Goal: Task Accomplishment & Management: Manage account settings

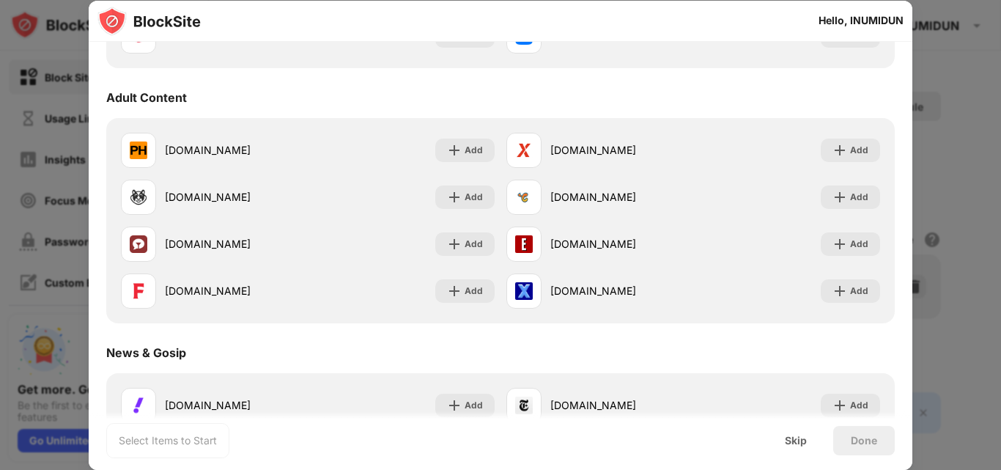
scroll to position [638, 0]
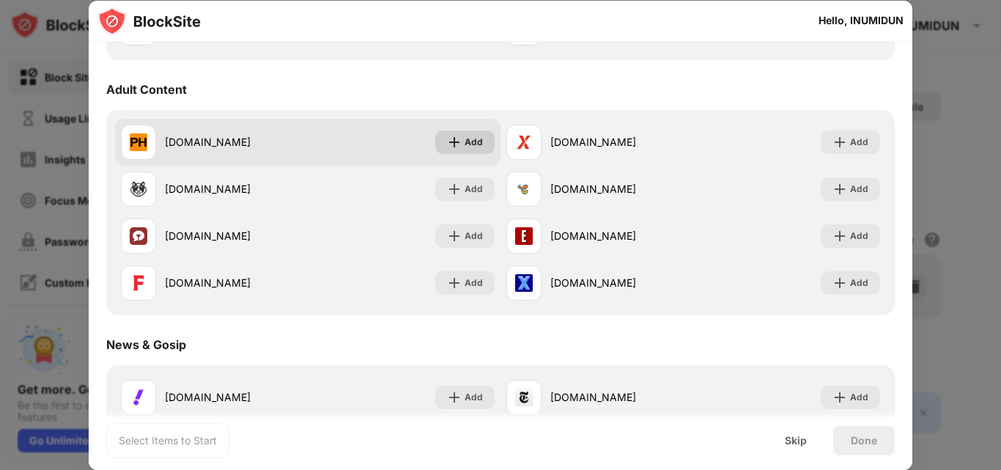
click at [465, 137] on div "Add" at bounding box center [474, 142] width 18 height 15
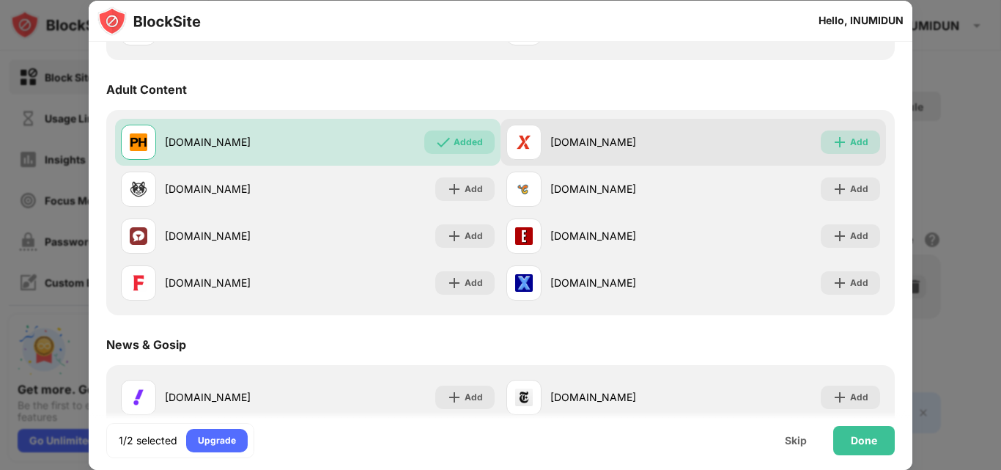
click at [833, 149] on img at bounding box center [840, 142] width 15 height 15
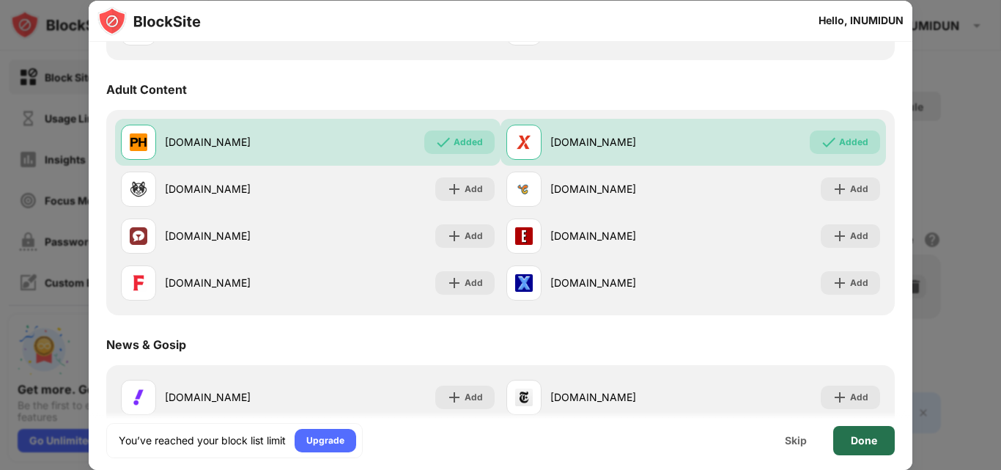
click at [852, 442] on div "Done" at bounding box center [864, 441] width 26 height 12
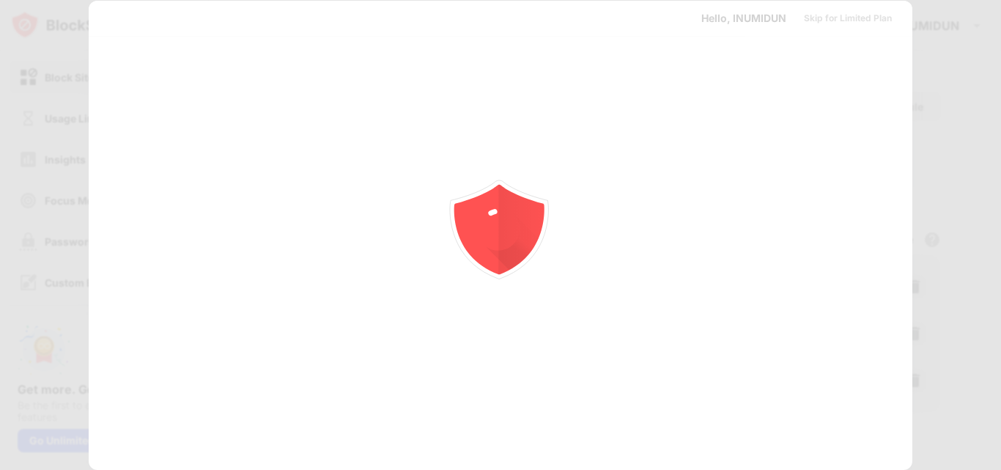
scroll to position [0, 0]
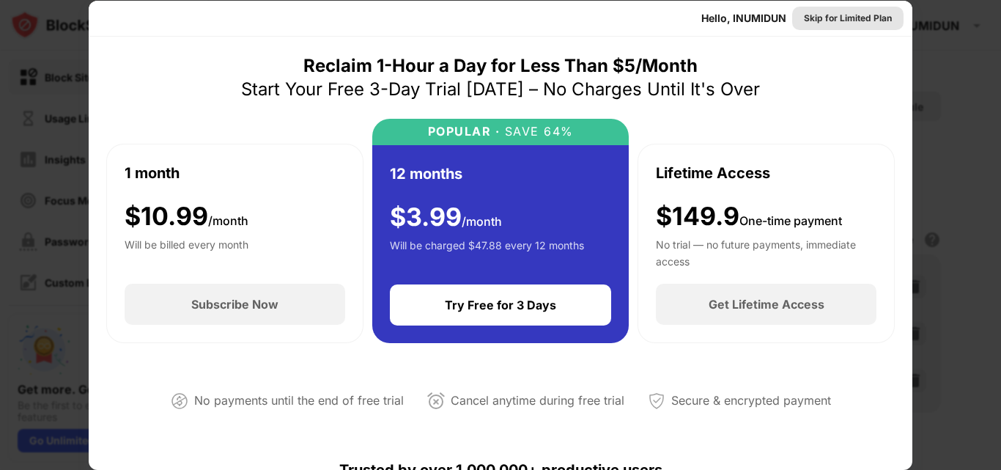
click at [835, 11] on div "Skip for Limited Plan" at bounding box center [848, 18] width 88 height 15
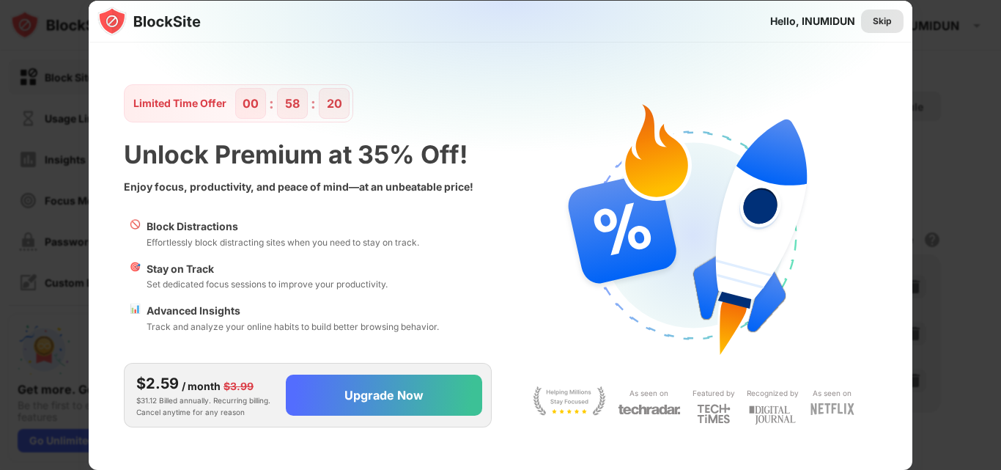
click at [875, 28] on div "Skip" at bounding box center [882, 21] width 19 height 15
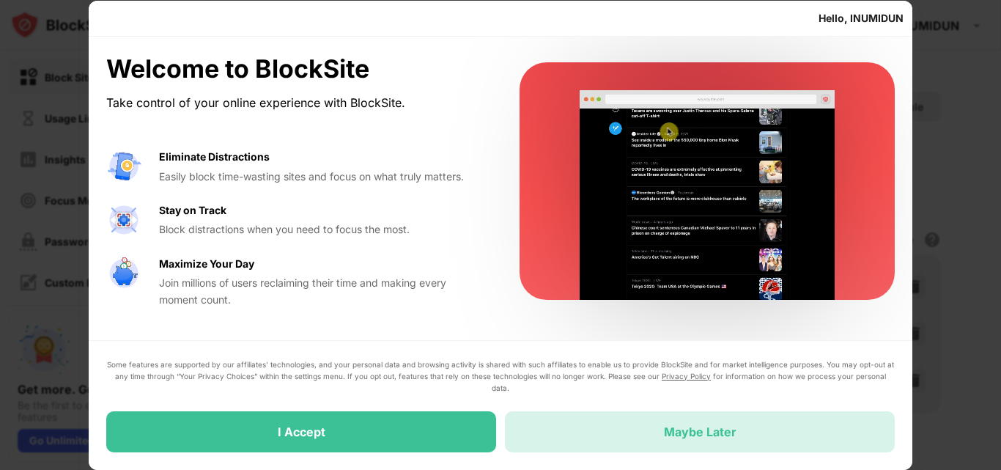
click at [726, 439] on div "Maybe Later" at bounding box center [700, 431] width 390 height 41
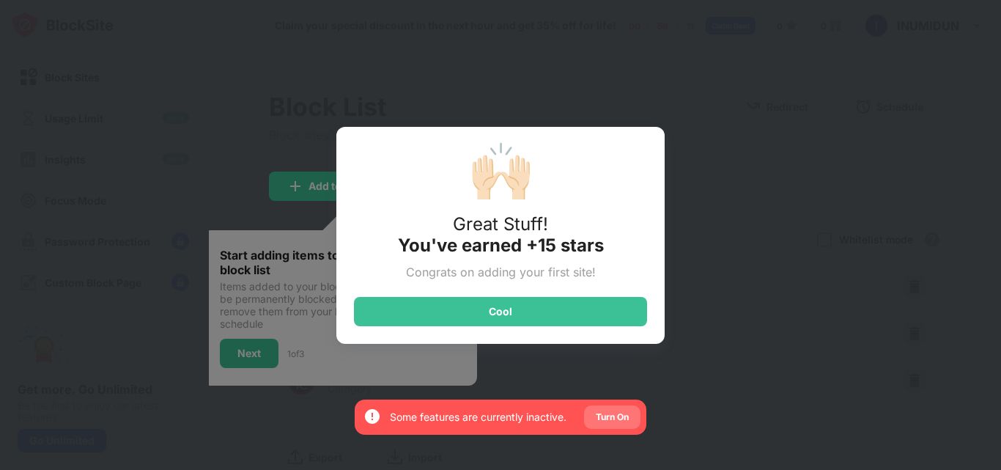
click at [609, 416] on div "Turn On" at bounding box center [612, 417] width 33 height 15
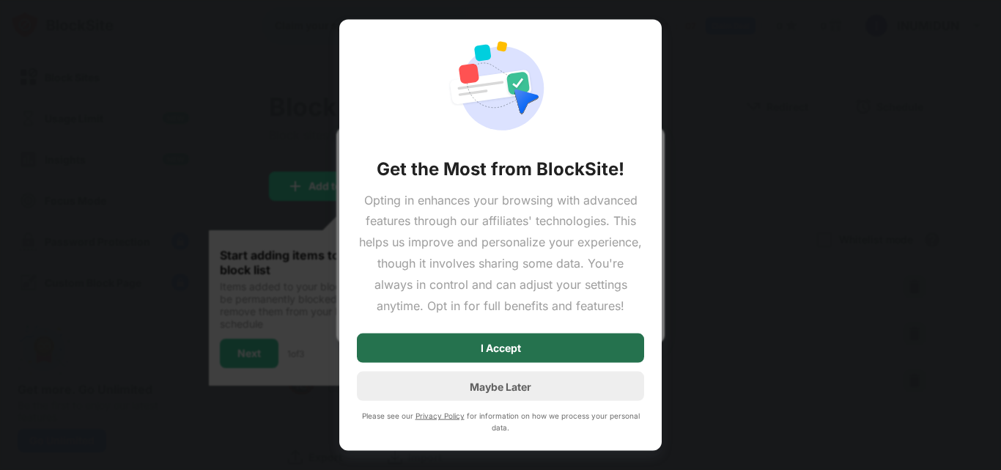
click at [584, 350] on div "I Accept" at bounding box center [500, 347] width 287 height 29
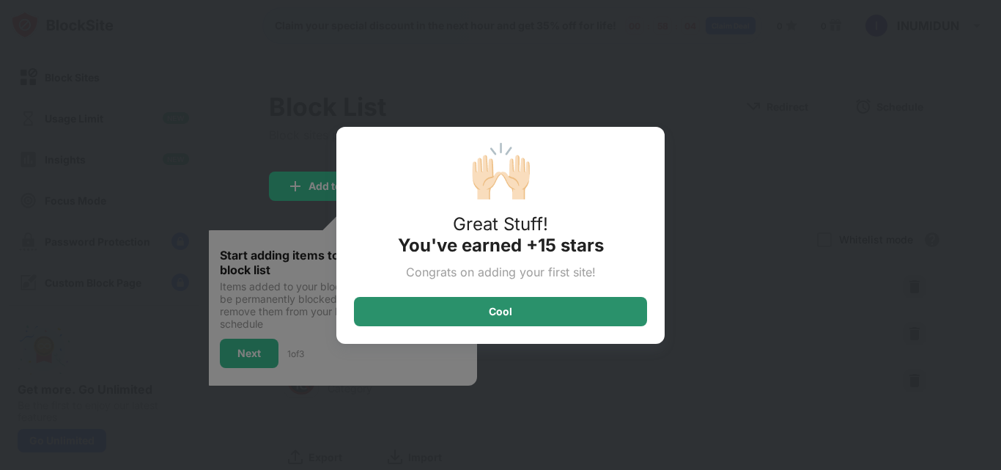
click at [591, 314] on div "Cool" at bounding box center [500, 311] width 293 height 29
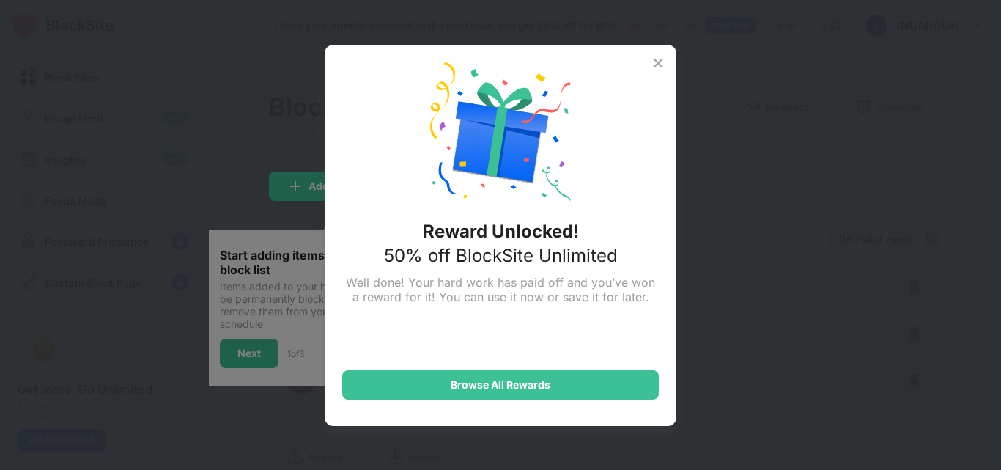
click at [661, 64] on img at bounding box center [658, 63] width 18 height 18
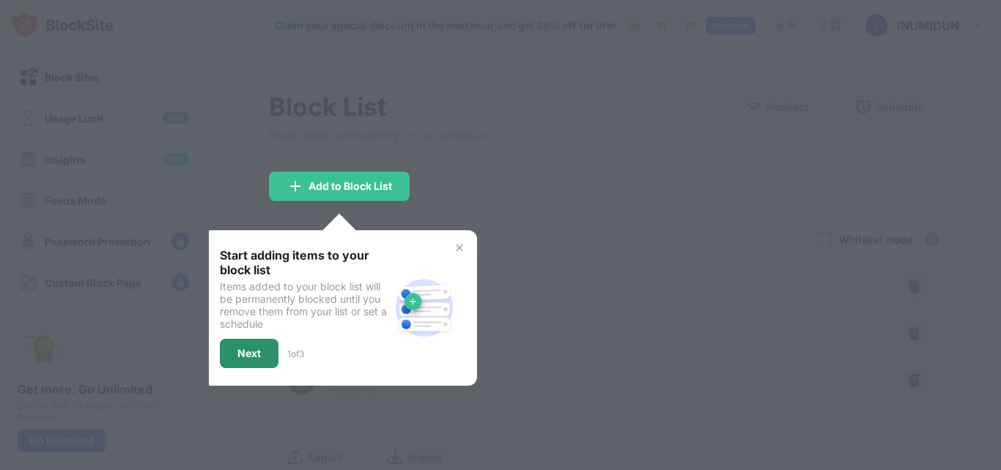
click at [235, 346] on div "Next" at bounding box center [249, 353] width 59 height 29
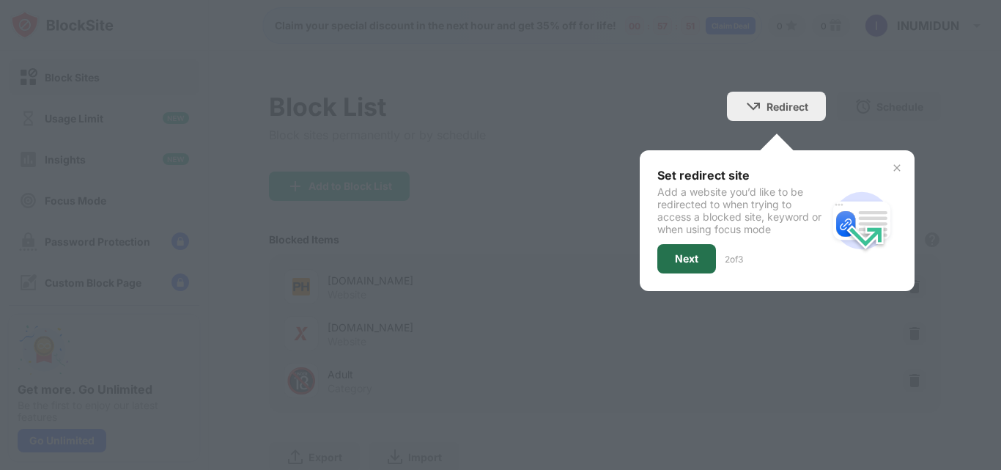
click at [683, 255] on div "Next" at bounding box center [686, 259] width 23 height 12
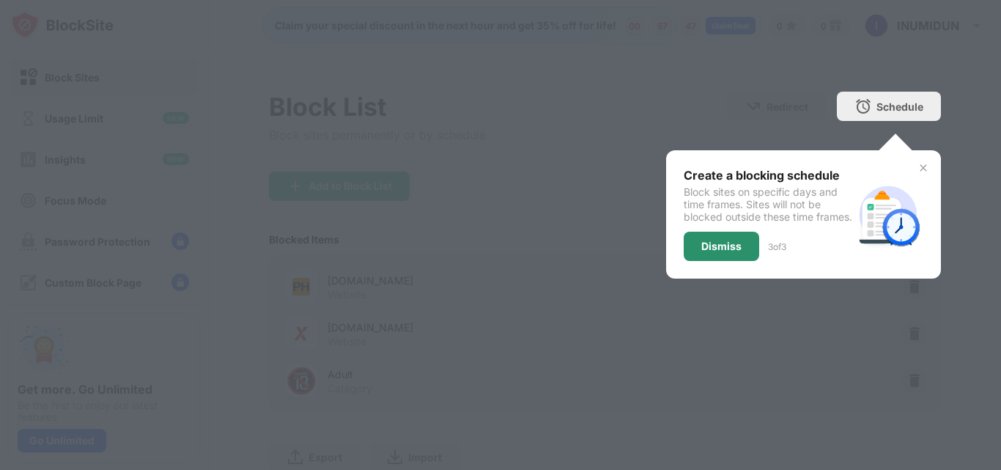
click at [734, 261] on div "Dismiss" at bounding box center [721, 246] width 75 height 29
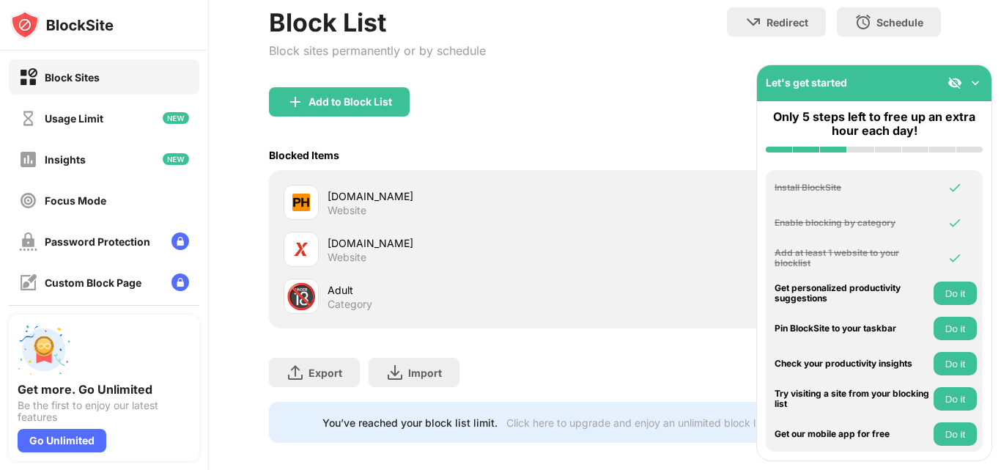
scroll to position [109, 0]
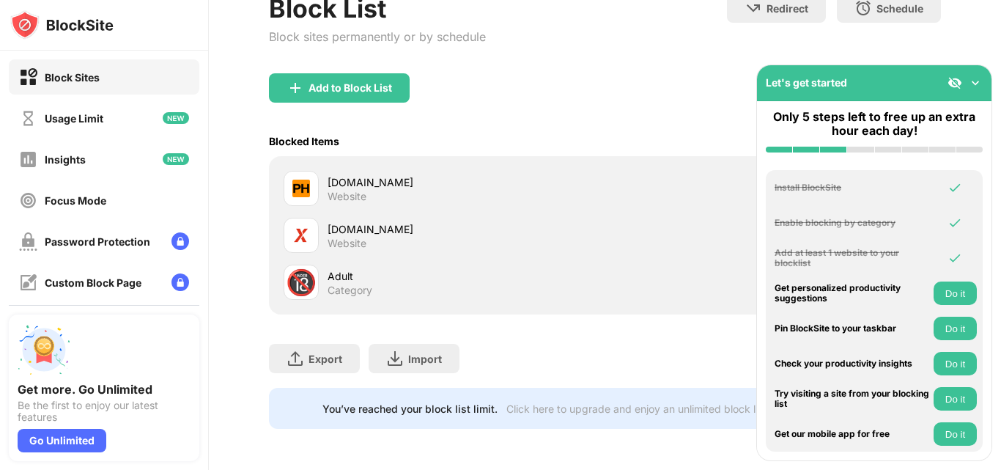
click at [957, 297] on button "Do it" at bounding box center [955, 292] width 43 height 23
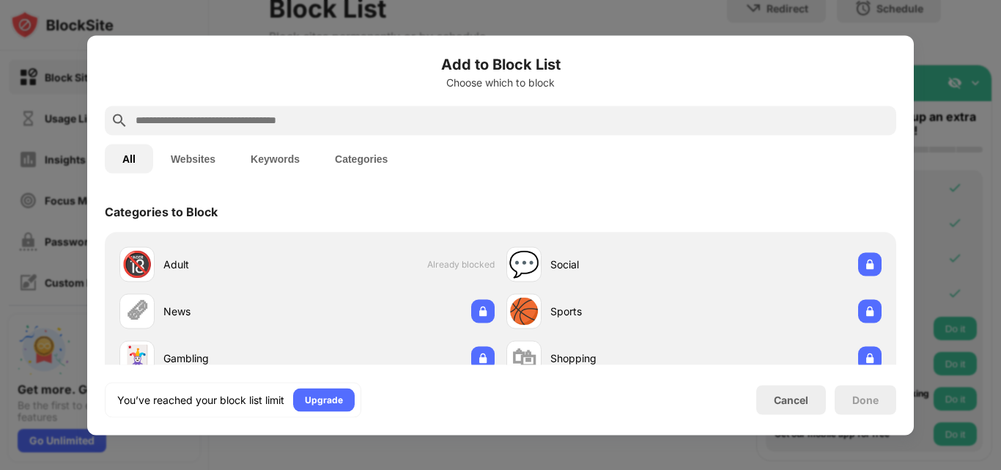
scroll to position [67, 0]
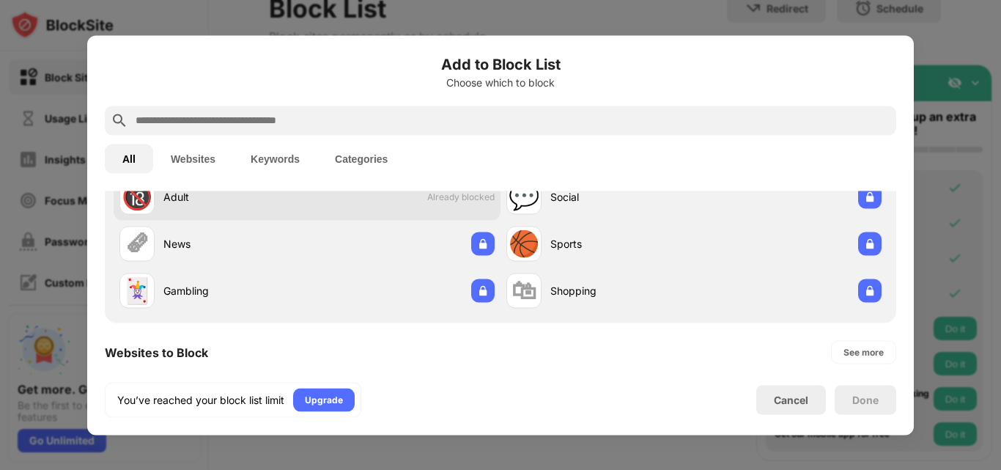
click at [342, 192] on div "🔞 Adult Already blocked" at bounding box center [307, 196] width 387 height 47
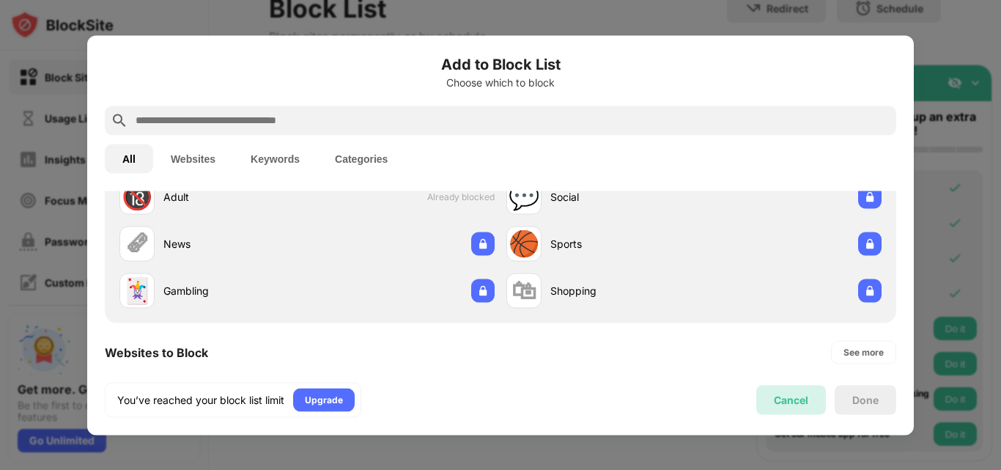
click at [792, 397] on div "Cancel" at bounding box center [791, 400] width 34 height 12
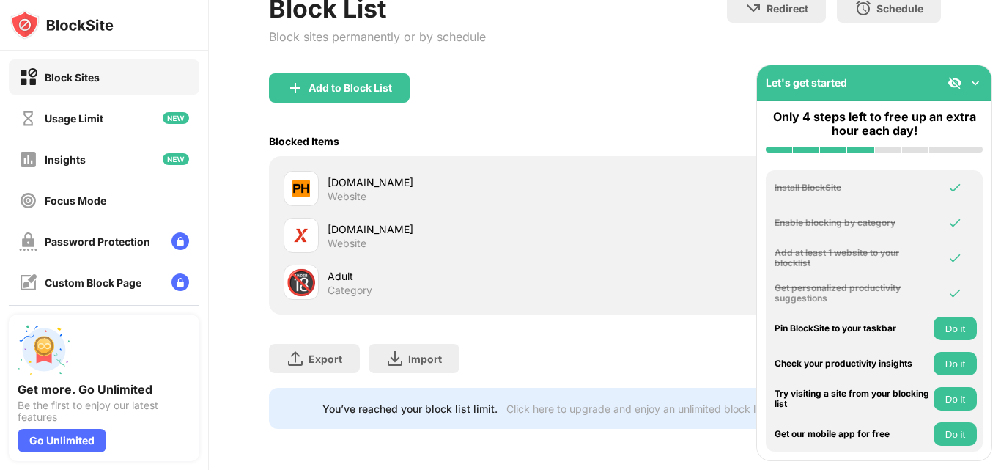
click at [948, 323] on button "Do it" at bounding box center [955, 328] width 43 height 23
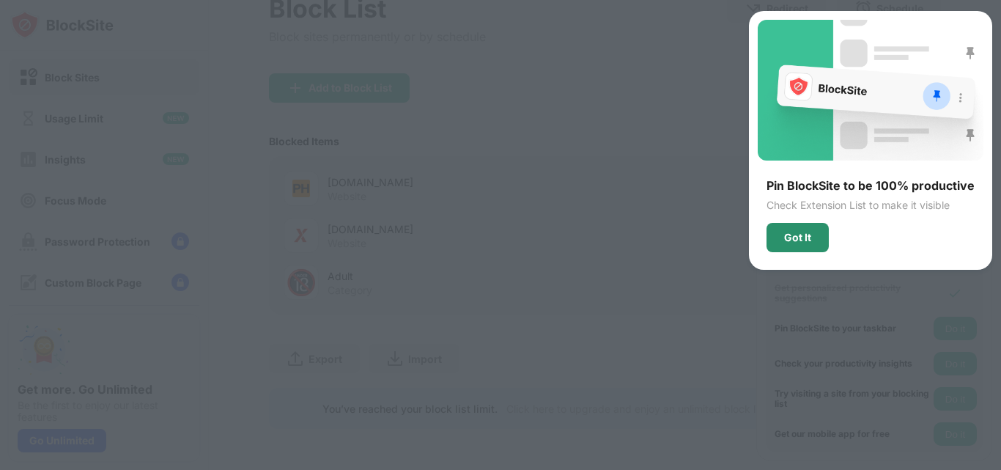
click at [797, 234] on div "Got It" at bounding box center [797, 238] width 27 height 12
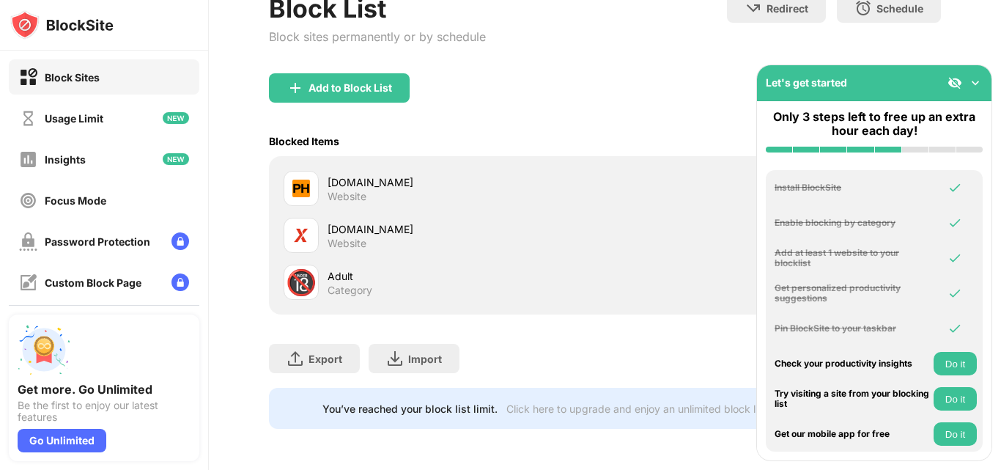
click at [621, 84] on div "Add to Block List" at bounding box center [605, 99] width 672 height 53
click at [961, 393] on button "Do it" at bounding box center [955, 398] width 43 height 23
click at [962, 358] on button "Do it" at bounding box center [955, 363] width 43 height 23
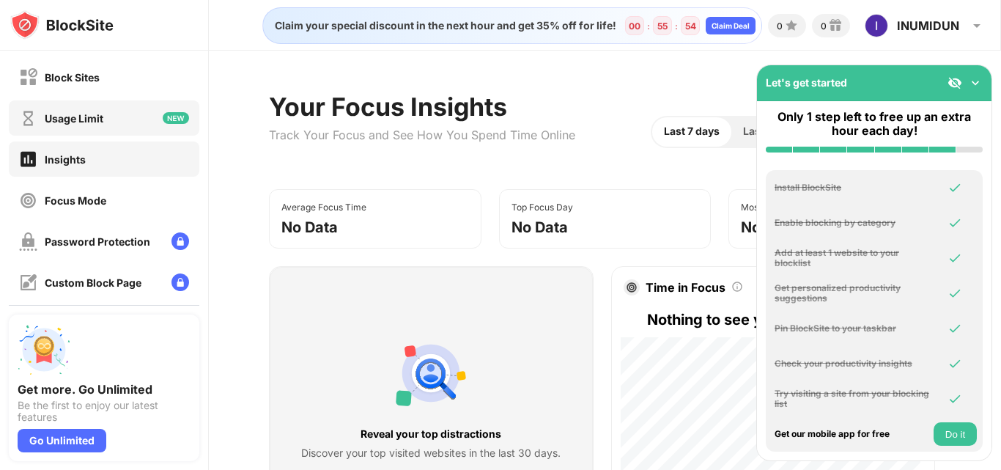
click at [90, 129] on div "Usage Limit" at bounding box center [104, 117] width 191 height 35
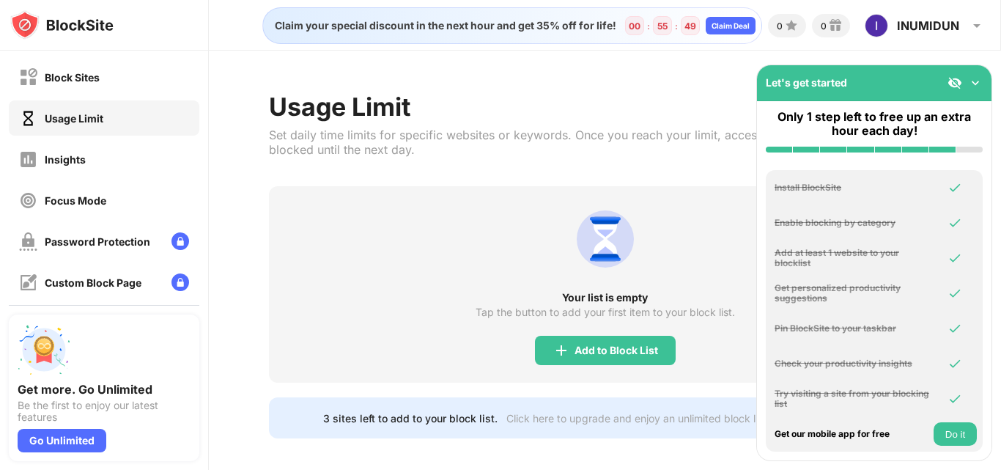
click at [687, 104] on div "Usage Limit" at bounding box center [555, 107] width 573 height 30
click at [980, 84] on img at bounding box center [975, 82] width 15 height 15
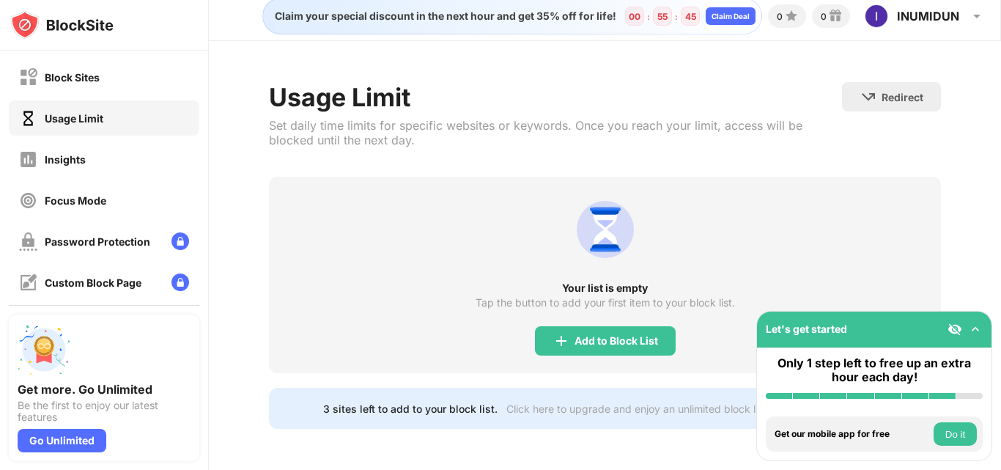
scroll to position [21, 0]
click at [110, 156] on div "Insights" at bounding box center [104, 158] width 191 height 35
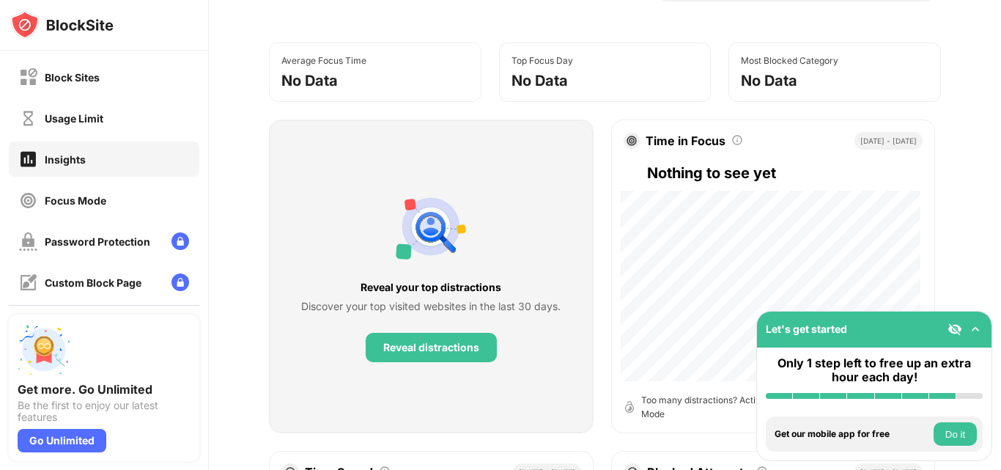
scroll to position [155, 0]
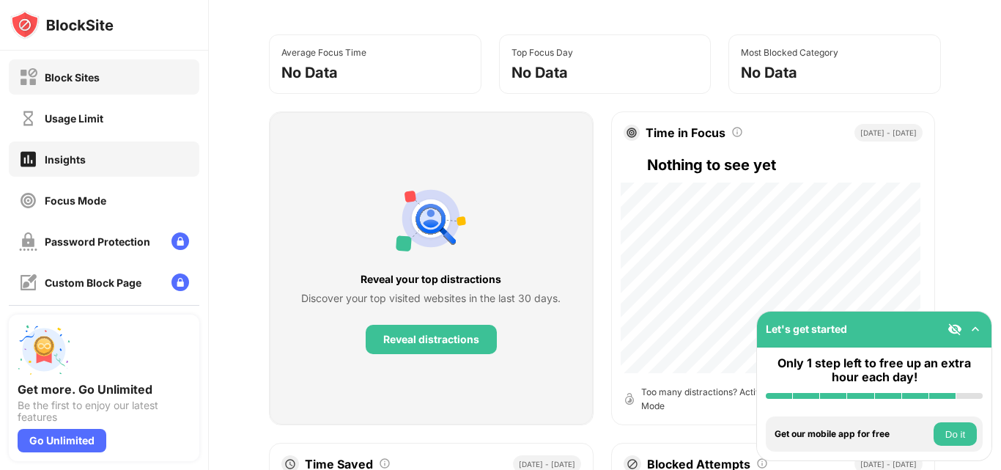
click at [100, 78] on div "Block Sites" at bounding box center [104, 76] width 191 height 35
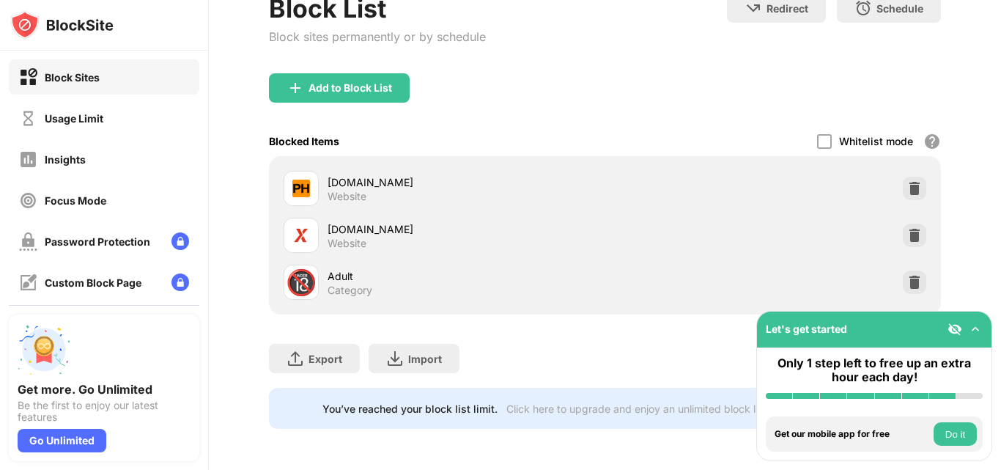
scroll to position [109, 0]
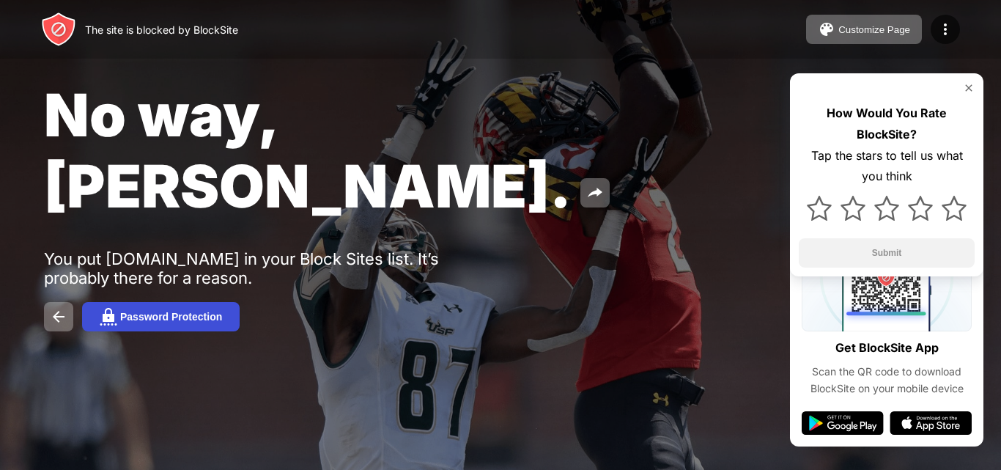
click at [170, 311] on div "Password Protection" at bounding box center [171, 317] width 102 height 12
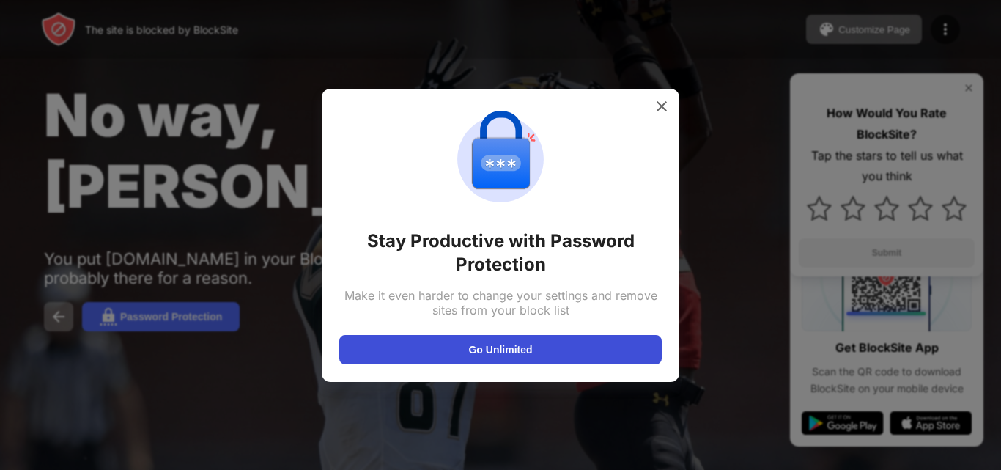
click at [498, 346] on button "Go Unlimited" at bounding box center [500, 349] width 322 height 29
